Goal: Download file/media

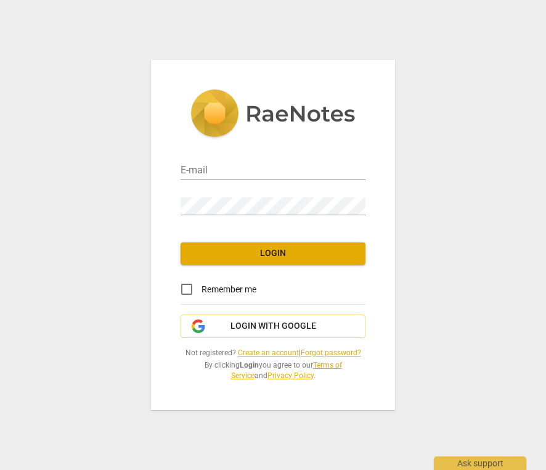
type input "[PERSON_NAME][EMAIL_ADDRESS][DOMAIN_NAME]"
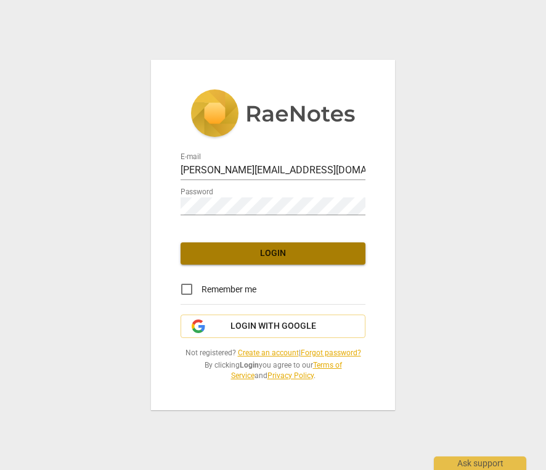
click at [280, 264] on button "Login" at bounding box center [273, 253] width 185 height 22
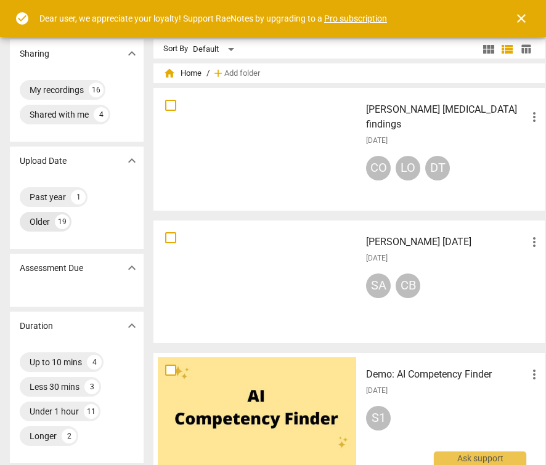
click at [59, 222] on div "19" at bounding box center [62, 221] width 15 height 15
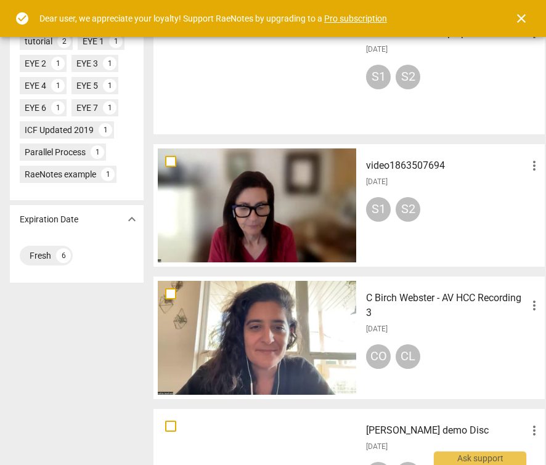
scroll to position [477, 0]
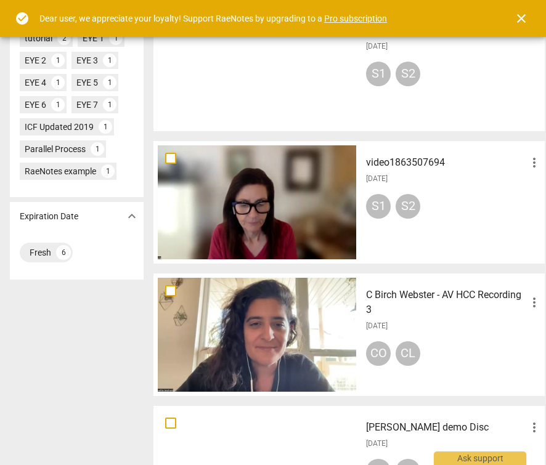
click at [396, 161] on h3 "video1863507694" at bounding box center [446, 162] width 161 height 15
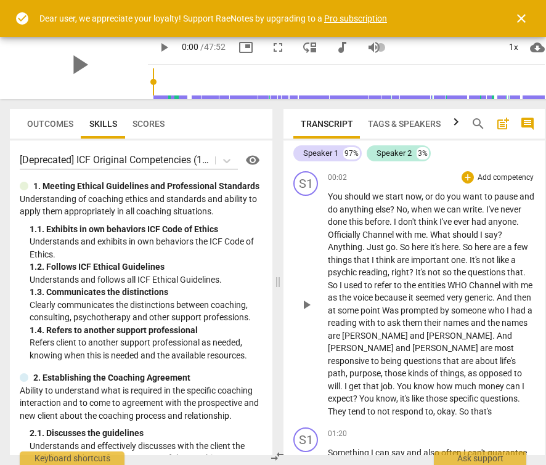
scroll to position [2, 0]
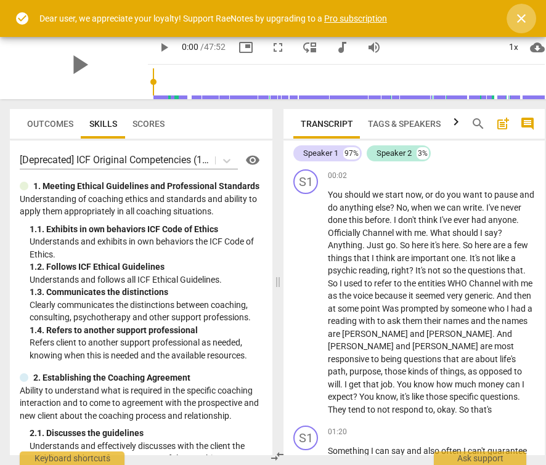
click at [518, 17] on span "close" at bounding box center [521, 18] width 15 height 15
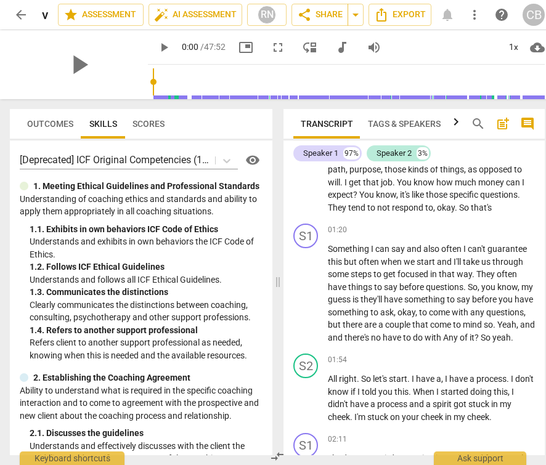
scroll to position [0, 0]
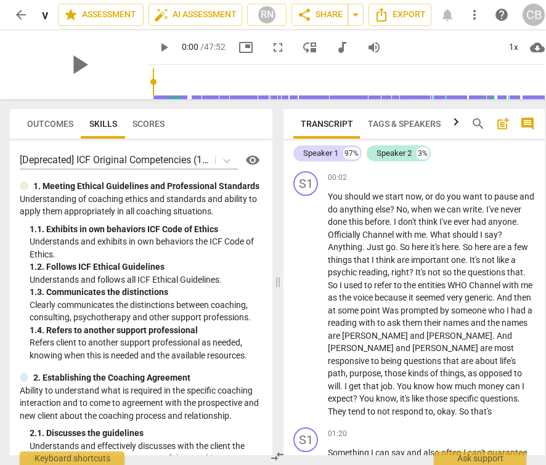
click at [21, 13] on span "arrow_back" at bounding box center [21, 14] width 15 height 15
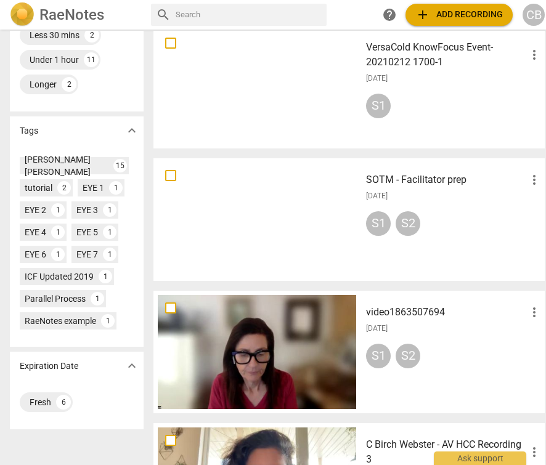
scroll to position [328, 0]
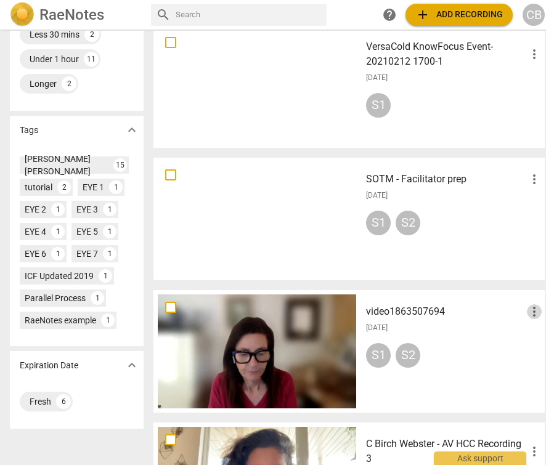
click at [530, 312] on span "more_vert" at bounding box center [534, 311] width 15 height 15
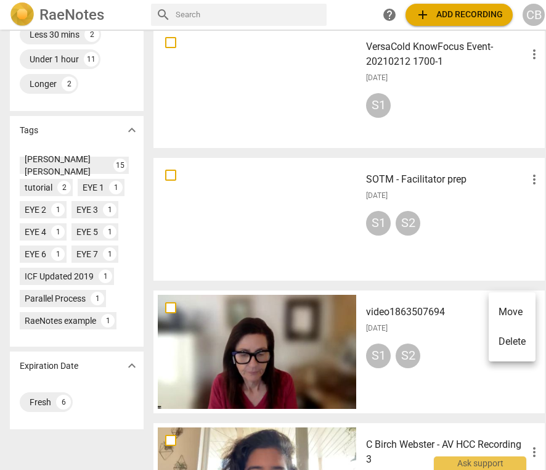
click at [413, 317] on div at bounding box center [273, 235] width 546 height 470
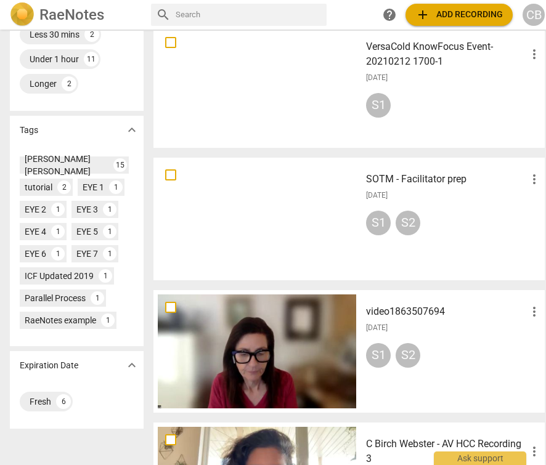
click at [412, 312] on h3 "video1863507694" at bounding box center [446, 311] width 161 height 15
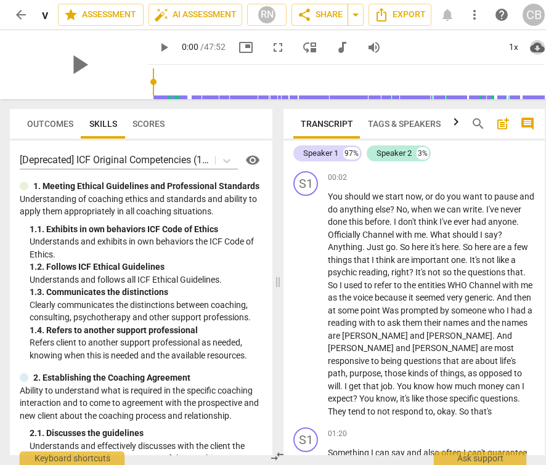
click at [538, 47] on span "cloud_download" at bounding box center [537, 47] width 15 height 15
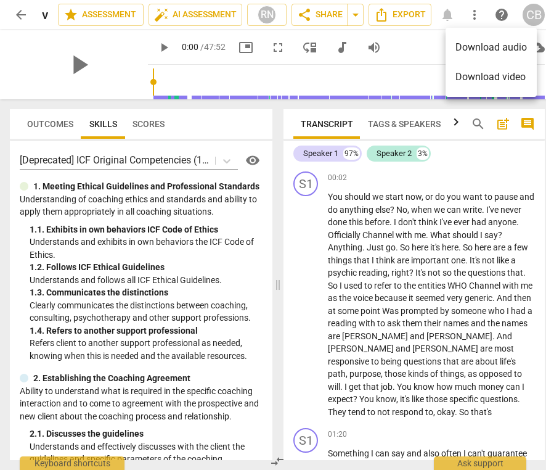
click at [403, 65] on div at bounding box center [273, 235] width 546 height 470
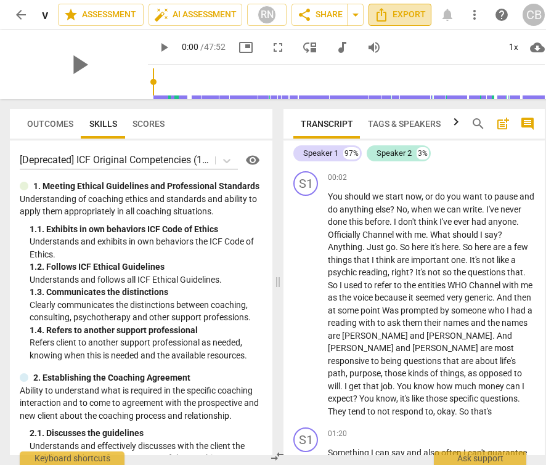
click at [401, 14] on span "Export" at bounding box center [400, 14] width 52 height 15
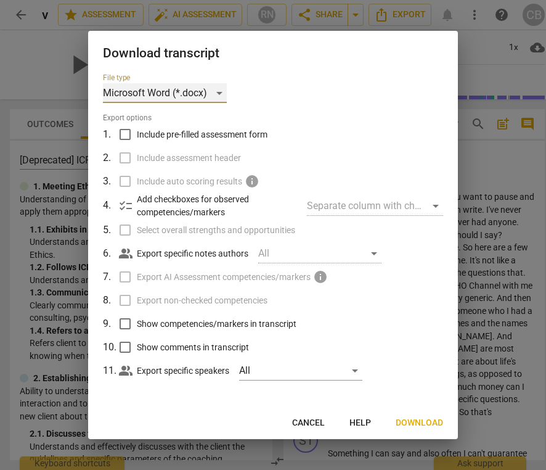
click at [219, 94] on div "Microsoft Word (*.docx)" at bounding box center [165, 93] width 124 height 20
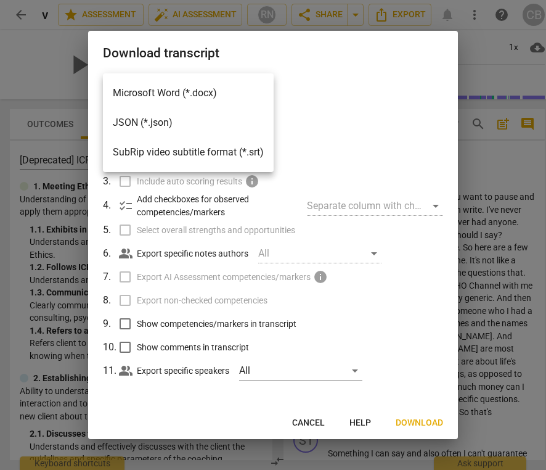
click at [219, 93] on li "Microsoft Word (*.docx)" at bounding box center [188, 93] width 171 height 30
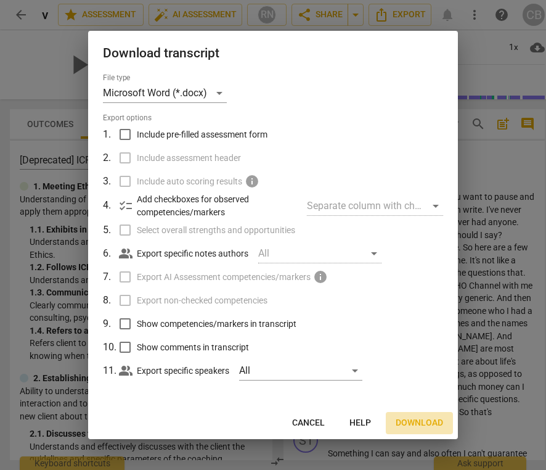
click at [423, 420] on span "Download" at bounding box center [419, 423] width 47 height 12
